Goal: Check status

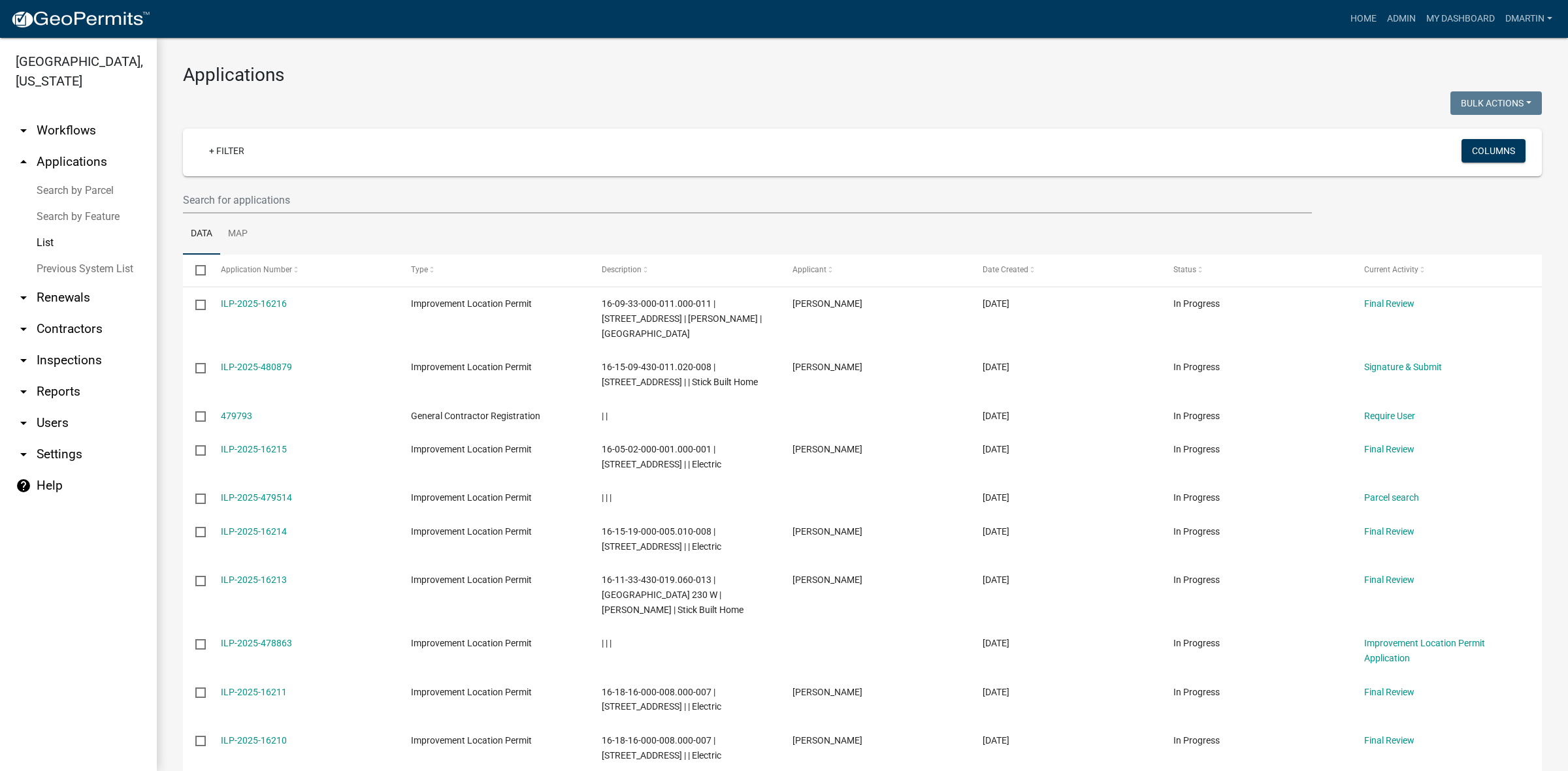
select select "3: 100"
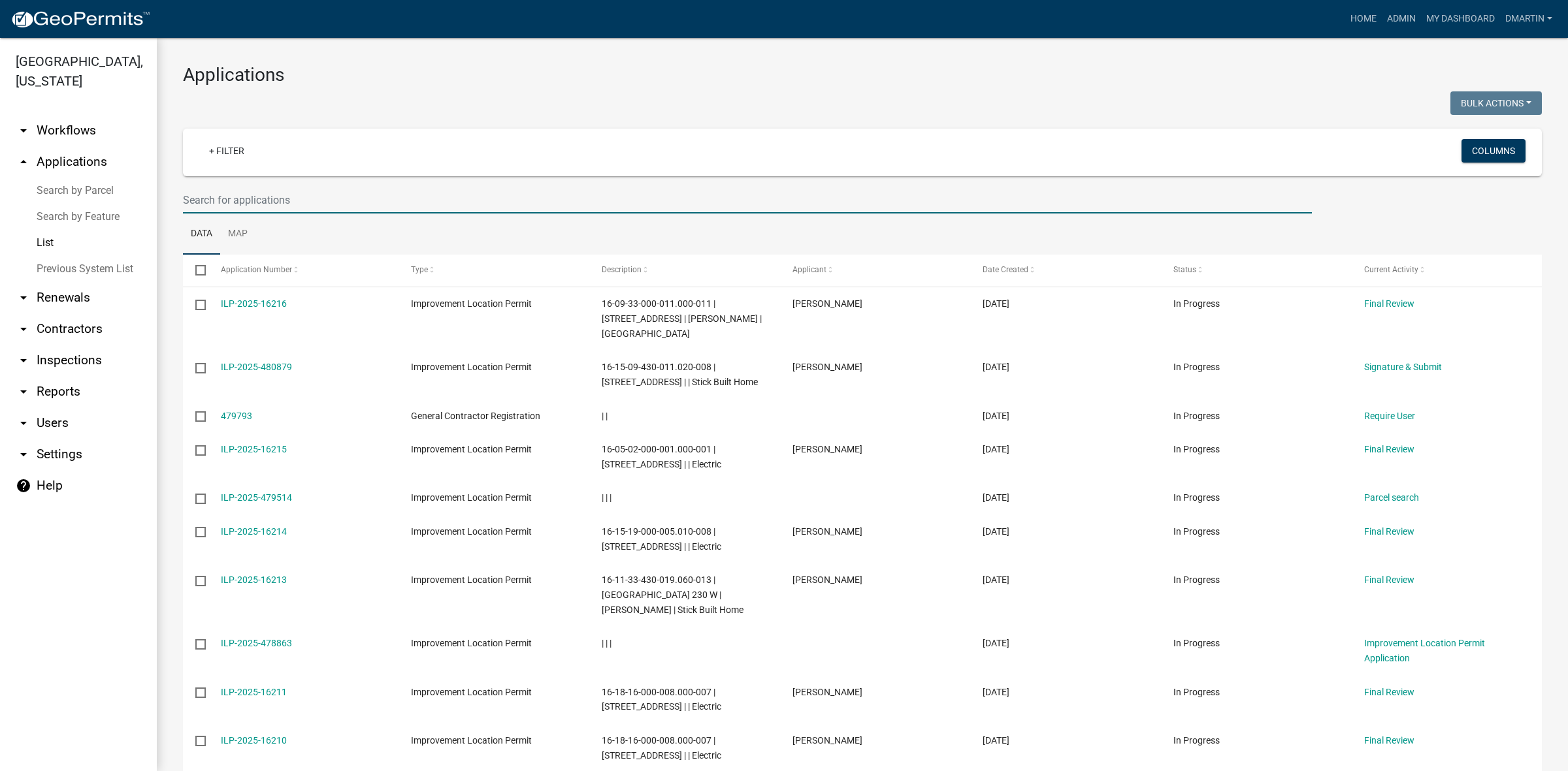
drag, startPoint x: 238, startPoint y: 200, endPoint x: 253, endPoint y: 199, distance: 15.0
click at [242, 200] on input "text" at bounding box center [748, 200] width 1129 height 27
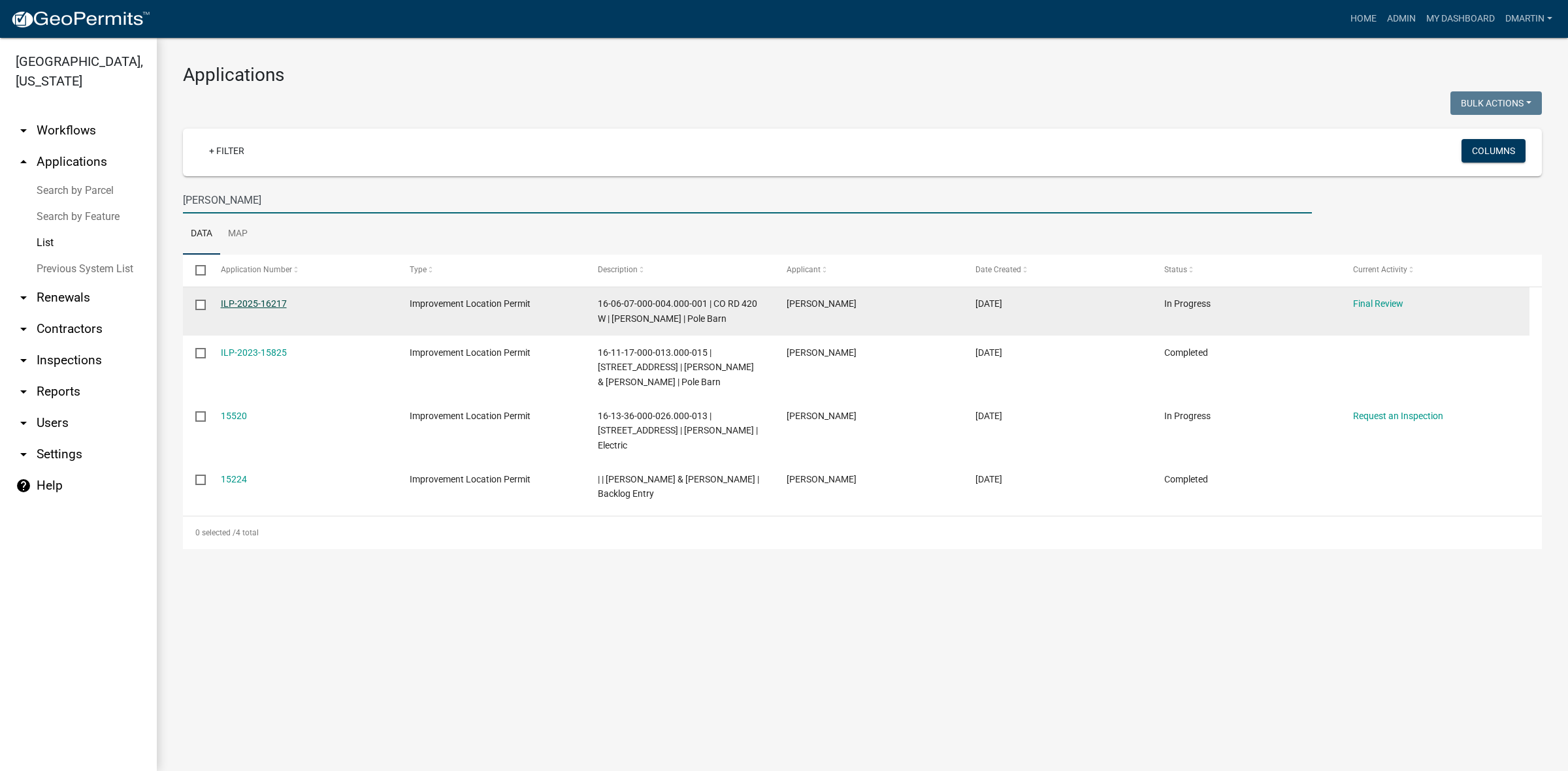
type input "[PERSON_NAME]"
click at [265, 299] on link "ILP-2025-16217" at bounding box center [253, 303] width 66 height 11
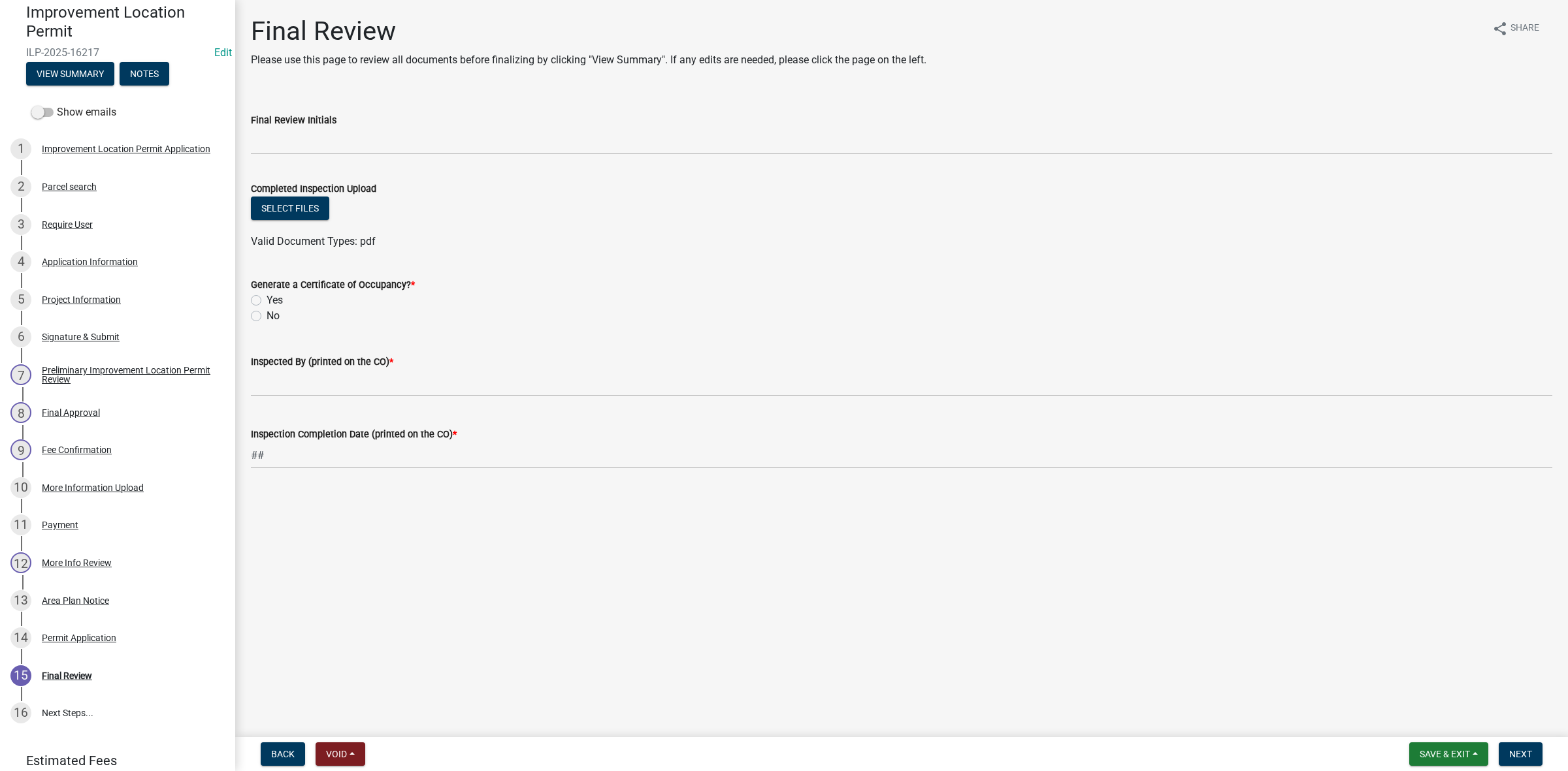
scroll to position [119, 0]
click at [73, 521] on div "11 Payment" at bounding box center [112, 529] width 204 height 21
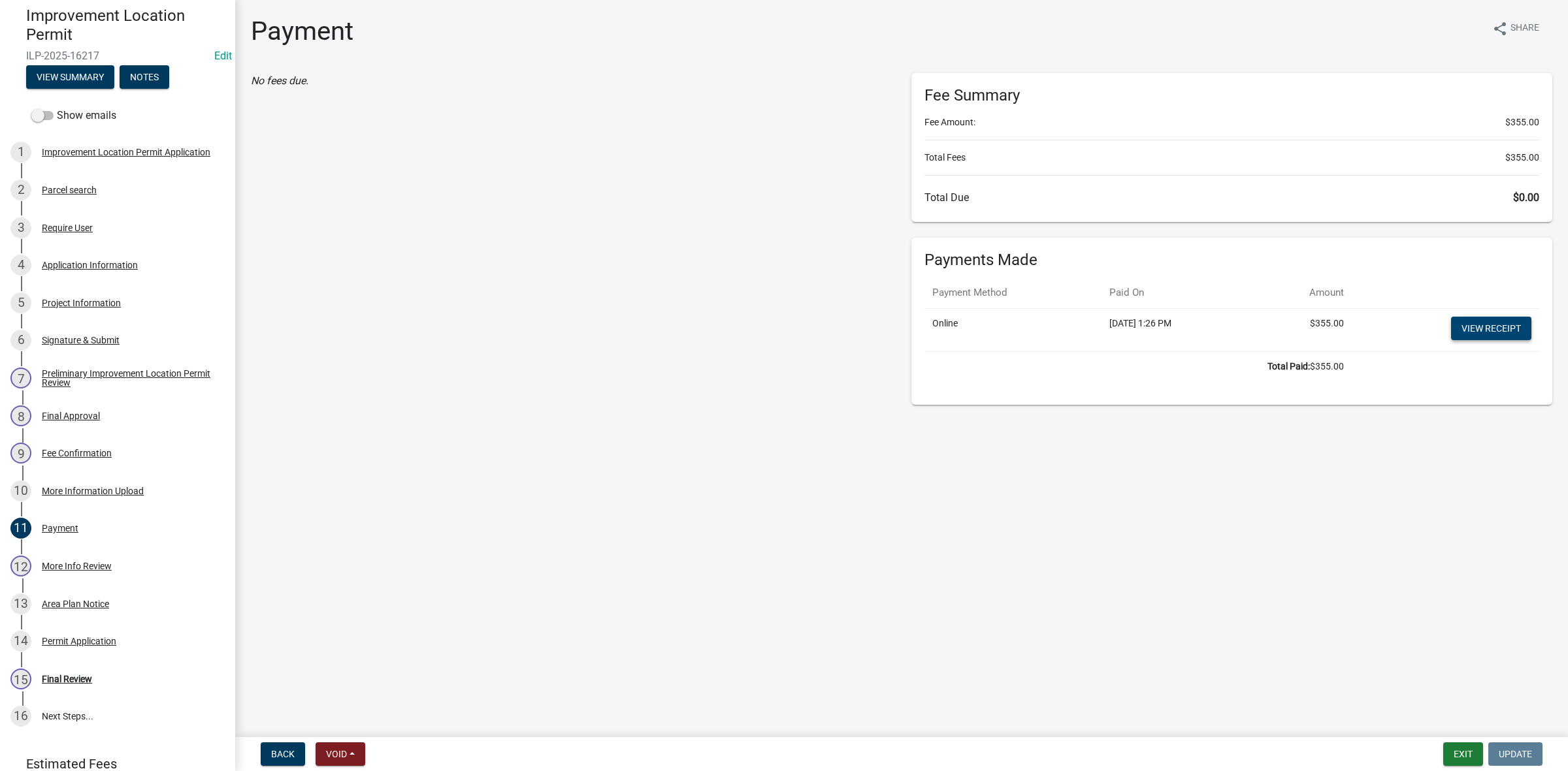
click at [1478, 327] on link "View receipt" at bounding box center [1492, 328] width 81 height 24
click at [73, 637] on div "Permit Application" at bounding box center [79, 641] width 75 height 9
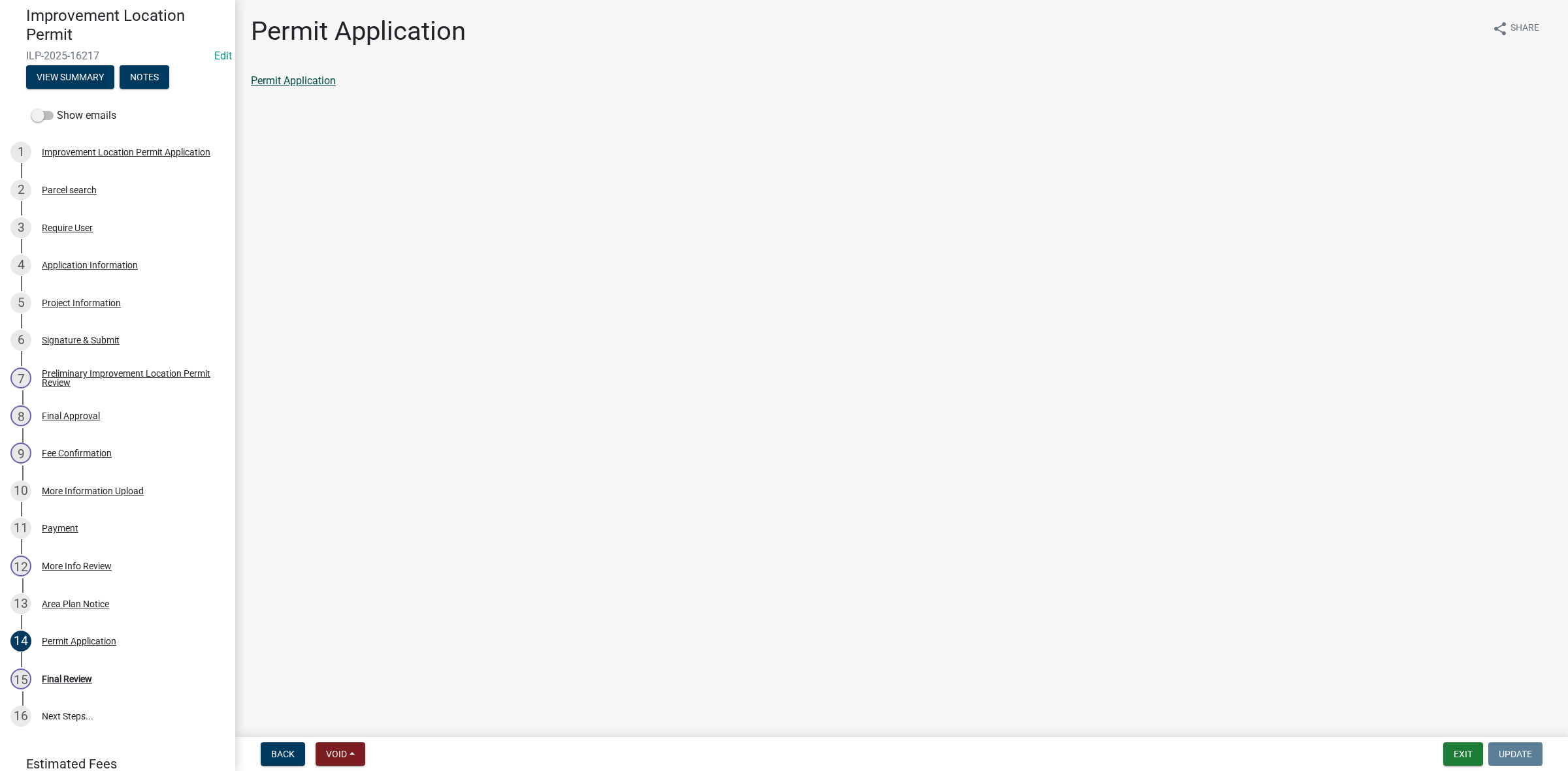
click at [299, 82] on link "Permit Application" at bounding box center [293, 81] width 85 height 12
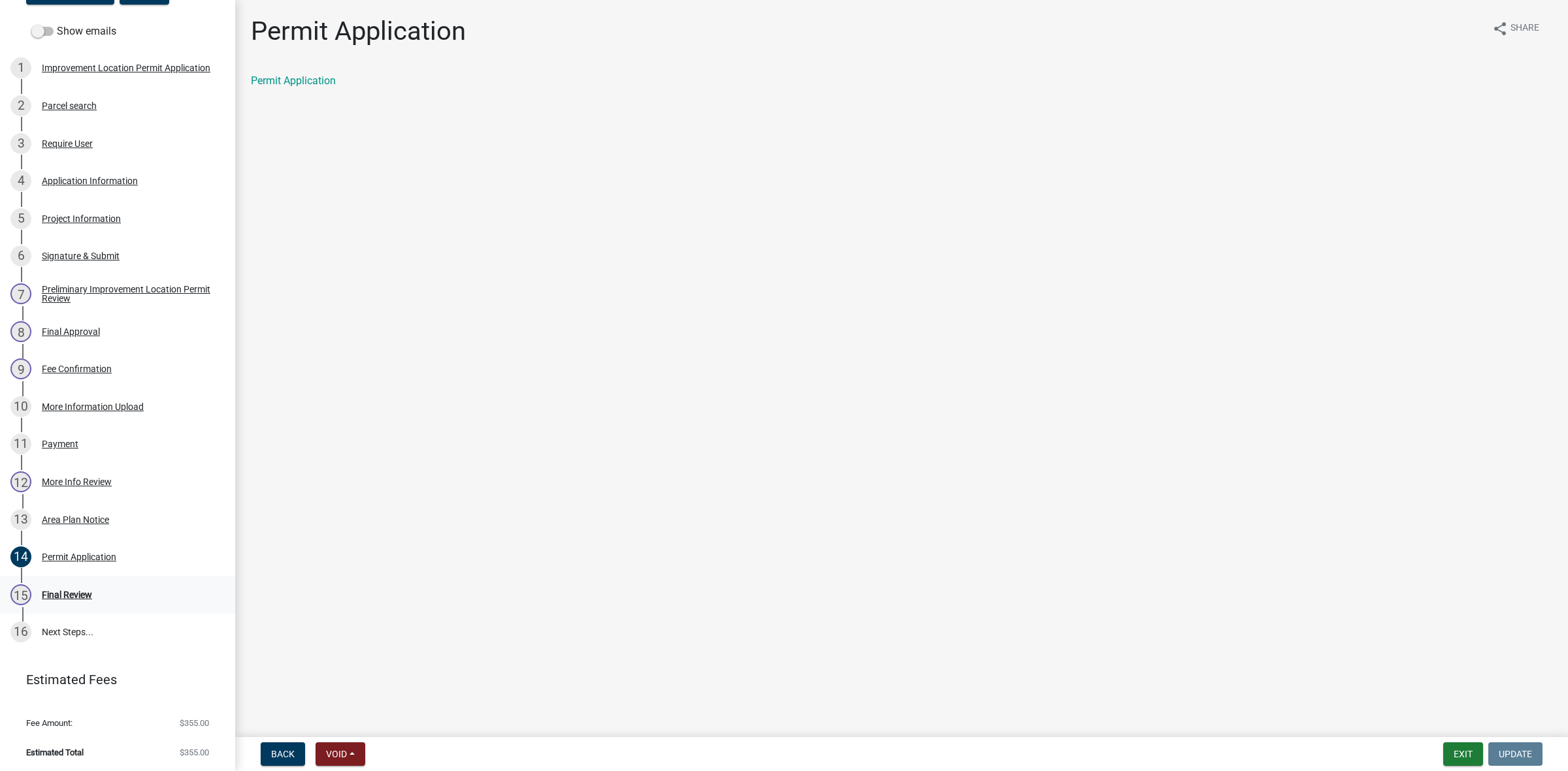
scroll to position [204, 0]
click at [85, 515] on div "Area Plan Notice" at bounding box center [75, 519] width 68 height 9
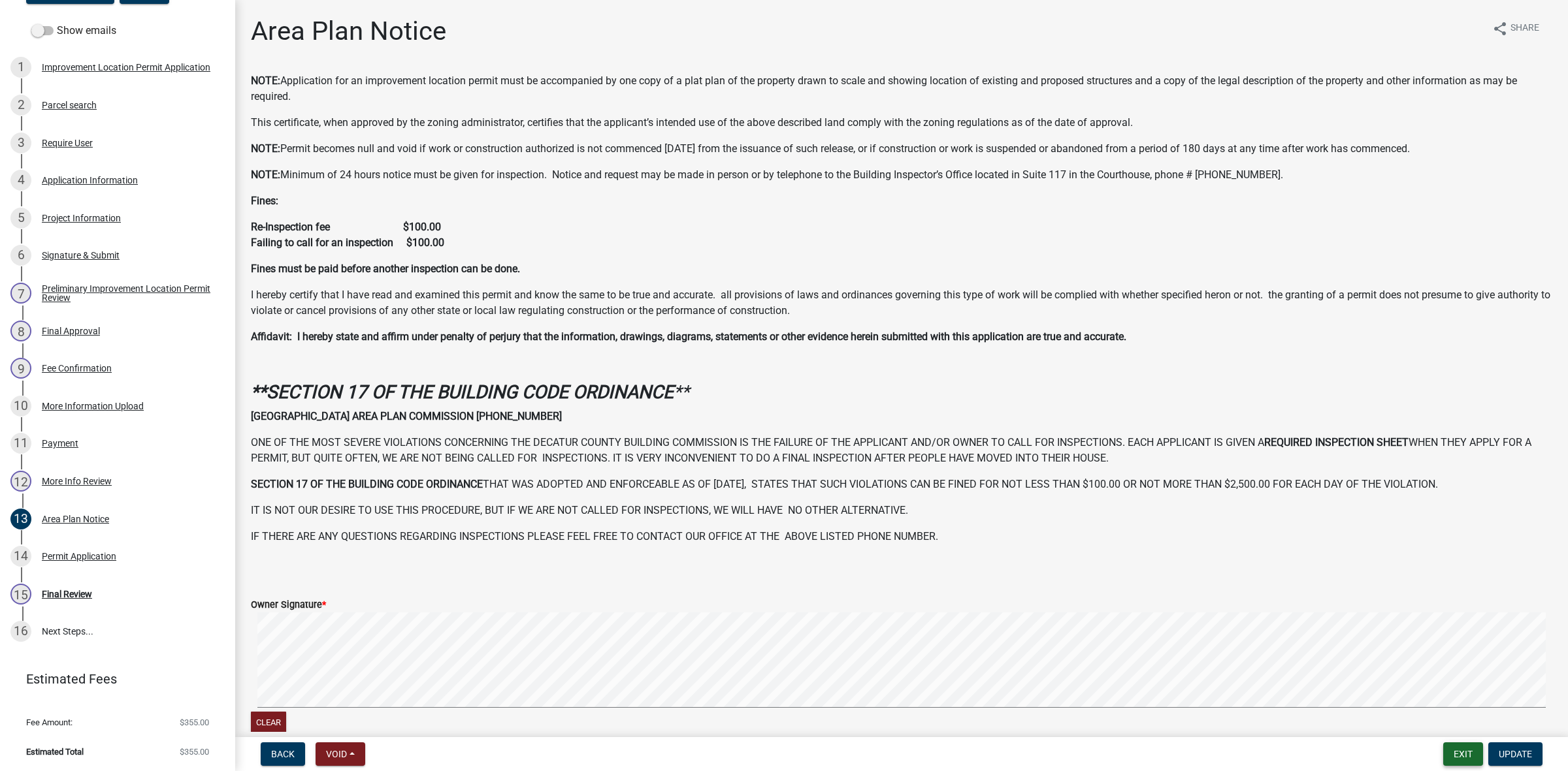
click at [1464, 744] on button "Exit" at bounding box center [1463, 754] width 40 height 24
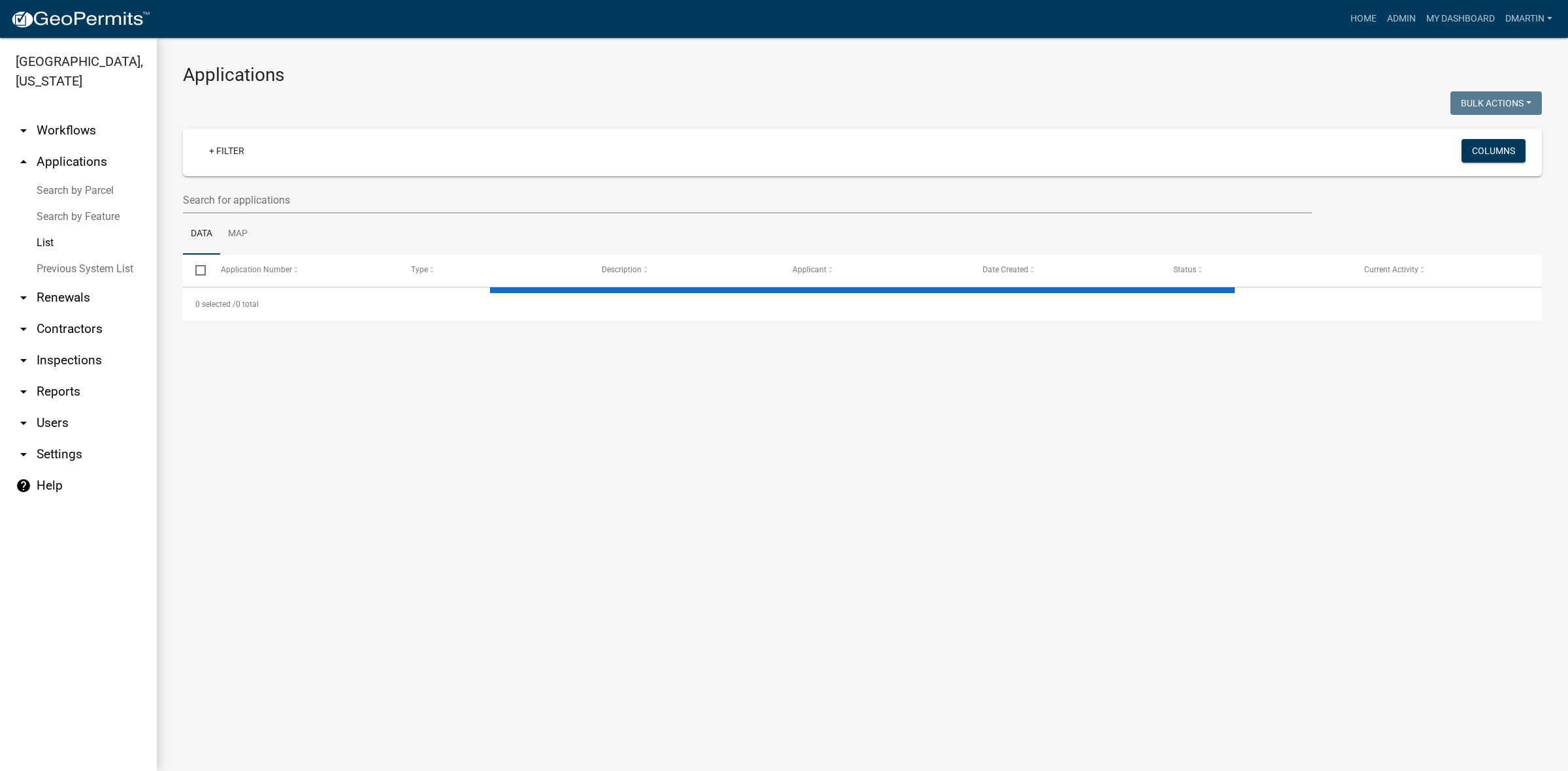
select select "3: 100"
